Goal: Information Seeking & Learning: Learn about a topic

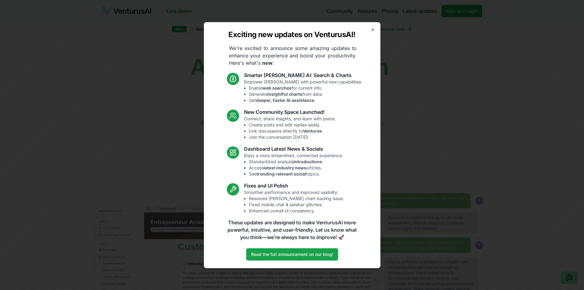
click at [279, 123] on li "Create posts and edit replies easily." at bounding box center [292, 125] width 86 height 6
click at [278, 130] on li "Link discussions directly to Ventures ." at bounding box center [292, 131] width 86 height 6
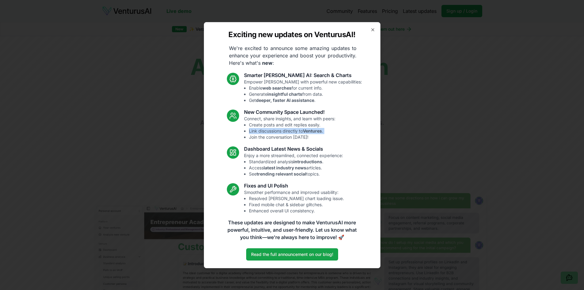
click at [278, 130] on li "Link discussions directly to Ventures ." at bounding box center [292, 131] width 86 height 6
click at [266, 150] on h3 "Dashboard Latest News & Socials" at bounding box center [293, 148] width 99 height 7
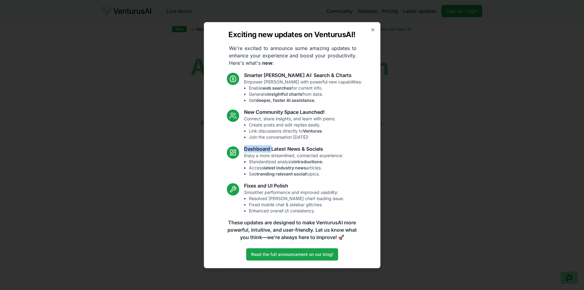
click at [266, 150] on h3 "Dashboard Latest News & Socials" at bounding box center [293, 148] width 99 height 7
click at [264, 159] on li "Standardized analysis introductions ." at bounding box center [296, 162] width 94 height 6
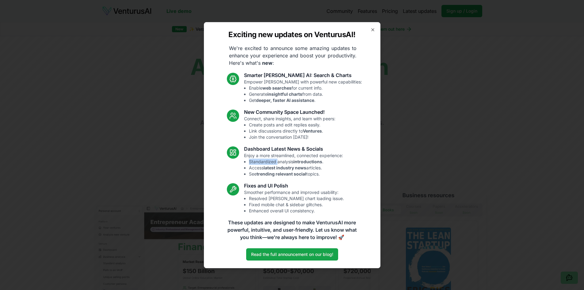
click at [264, 159] on li "Standardized analysis introductions ." at bounding box center [296, 162] width 94 height 6
click at [263, 186] on h3 "Fixes and UI Polish" at bounding box center [294, 185] width 100 height 7
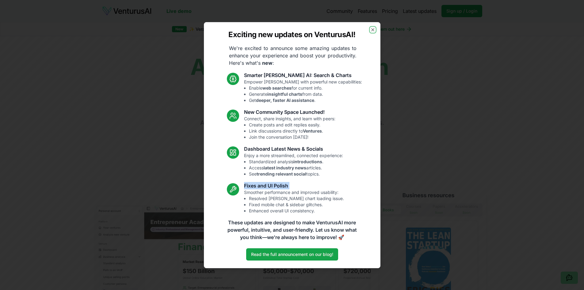
drag, startPoint x: 373, startPoint y: 28, endPoint x: 374, endPoint y: 36, distance: 7.5
click at [373, 29] on icon "button" at bounding box center [373, 29] width 5 height 5
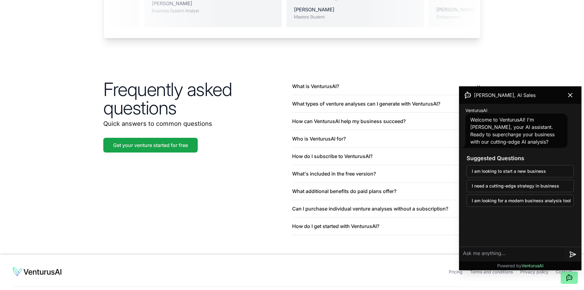
scroll to position [1422, 0]
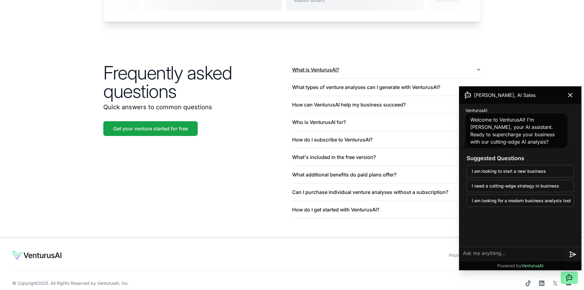
click at [372, 61] on button "What is VenturusAI?" at bounding box center [386, 69] width 189 height 17
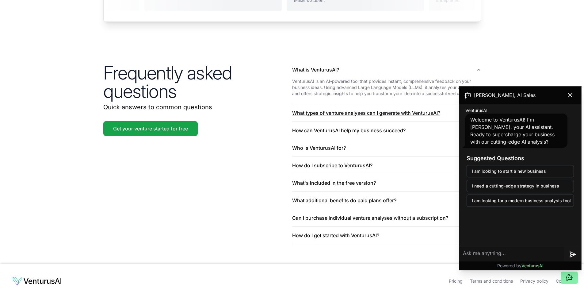
click at [320, 104] on button "What types of venture analyses can I generate with VenturusAI?" at bounding box center [386, 112] width 189 height 17
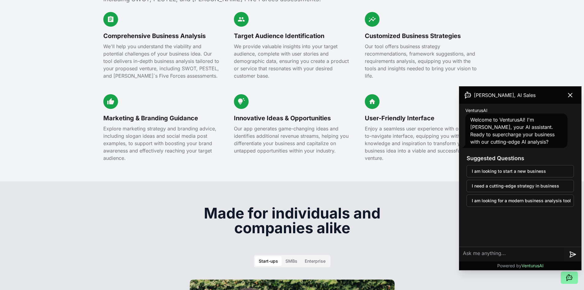
scroll to position [0, 0]
